Goal: Browse casually

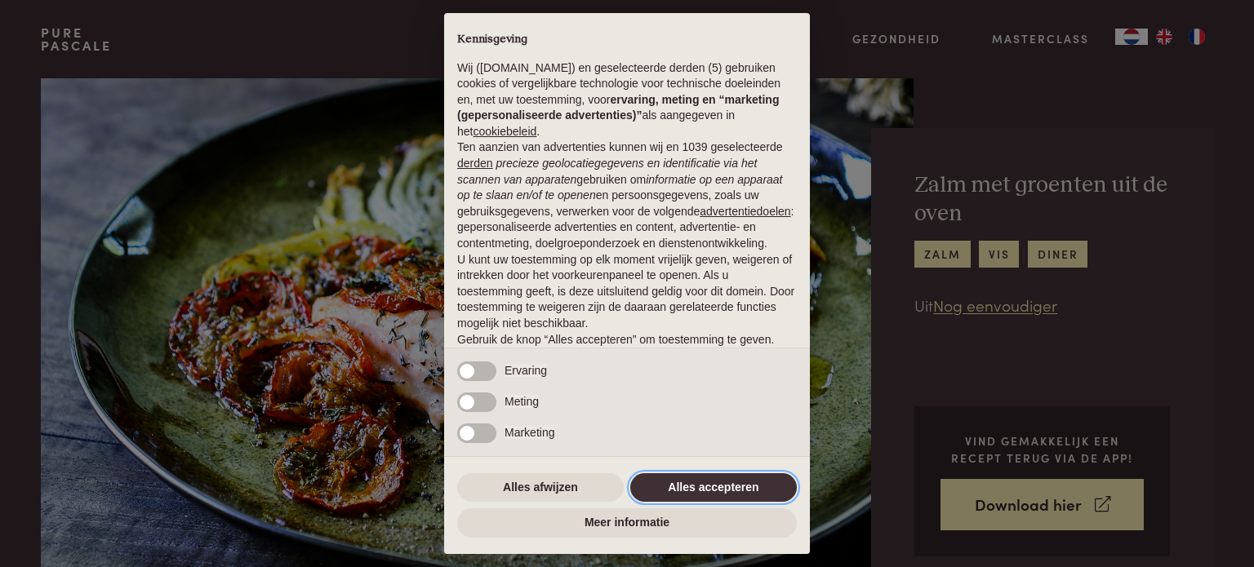
click at [687, 495] on button "Alles accepteren" at bounding box center [713, 487] width 167 height 29
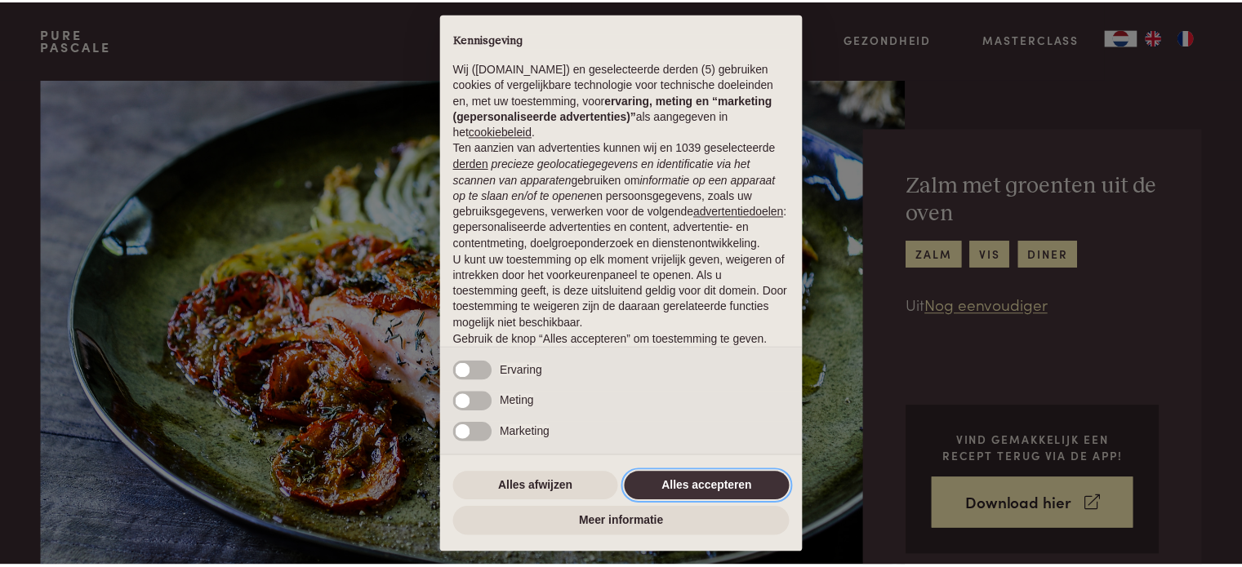
scroll to position [88, 0]
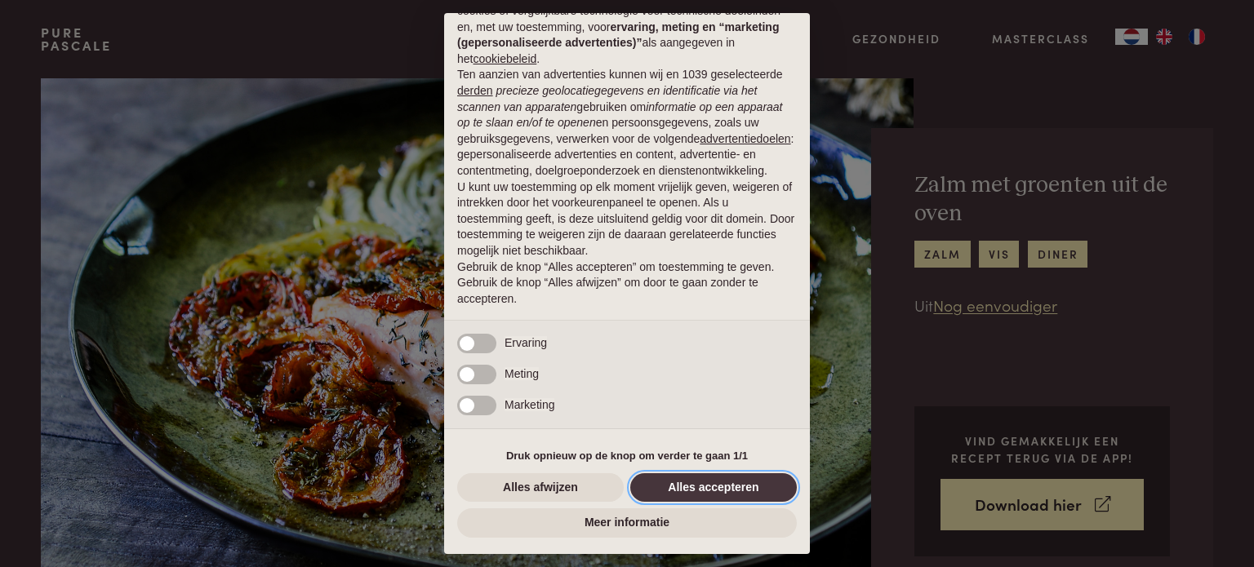
click at [687, 485] on button "Alles accepteren" at bounding box center [713, 487] width 167 height 29
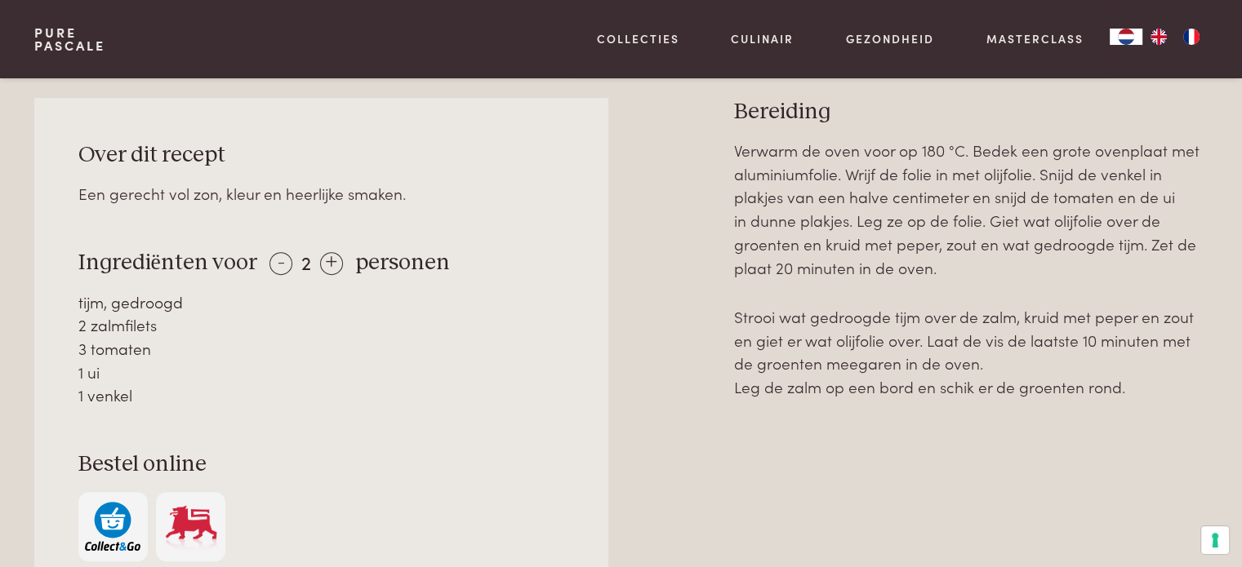
scroll to position [735, 0]
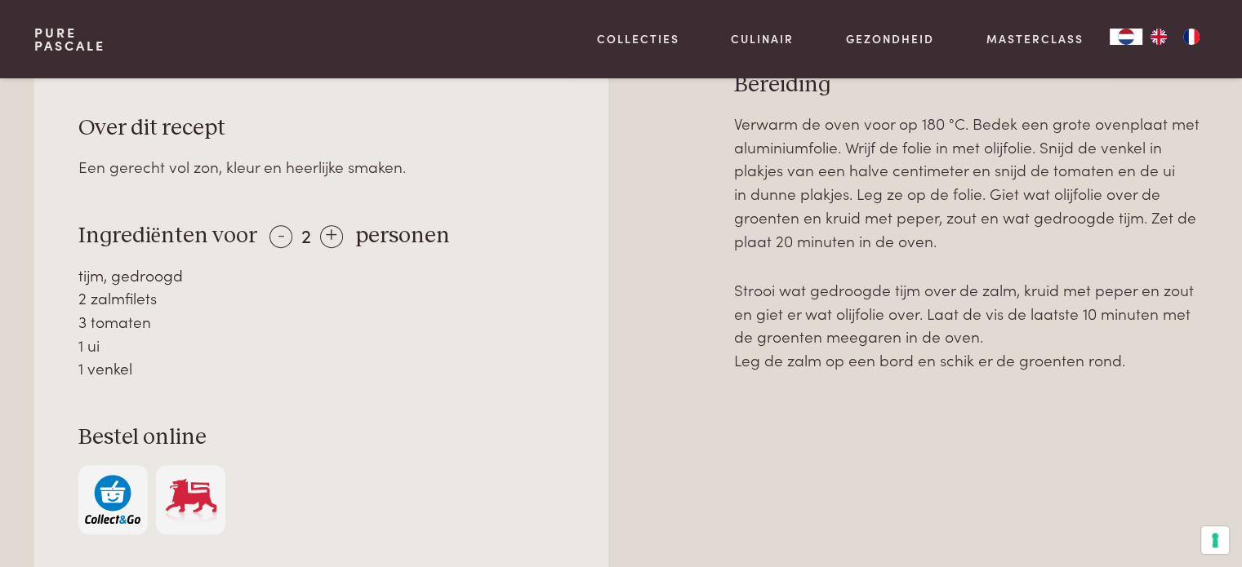
scroll to position [735, 0]
